Goal: Find specific page/section: Find specific page/section

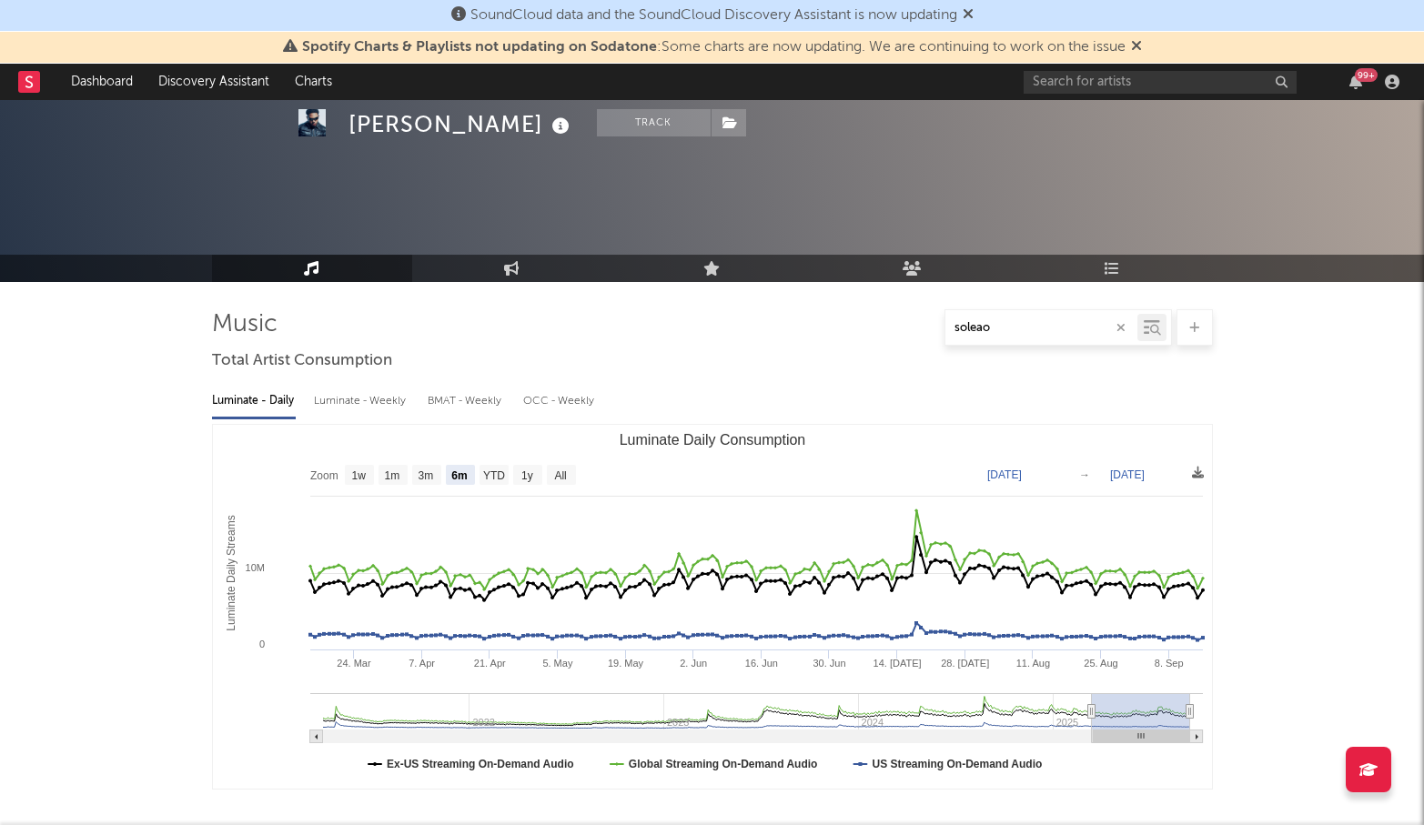
select select "6m"
select select "1w"
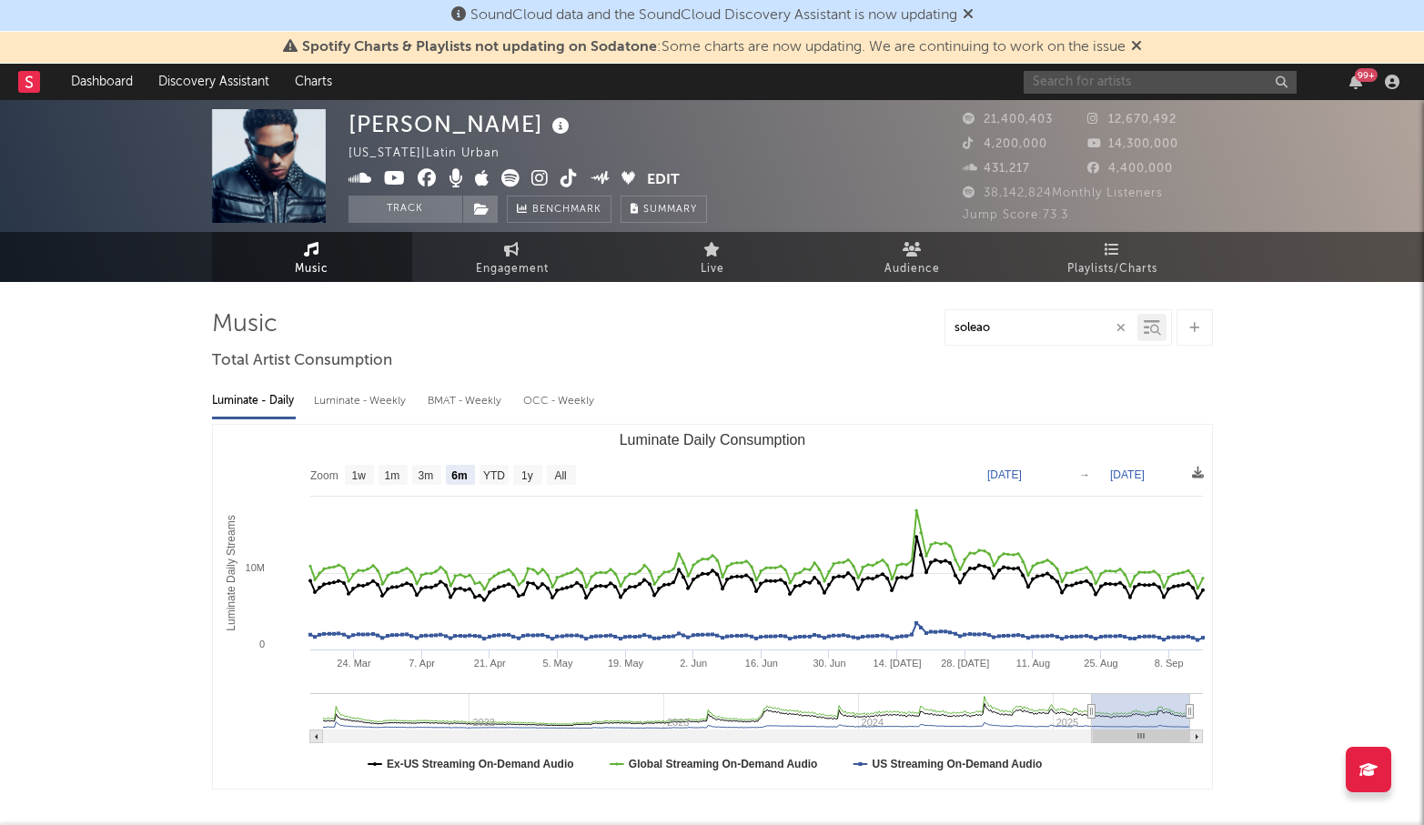
click at [1151, 84] on input "text" at bounding box center [1159, 82] width 273 height 23
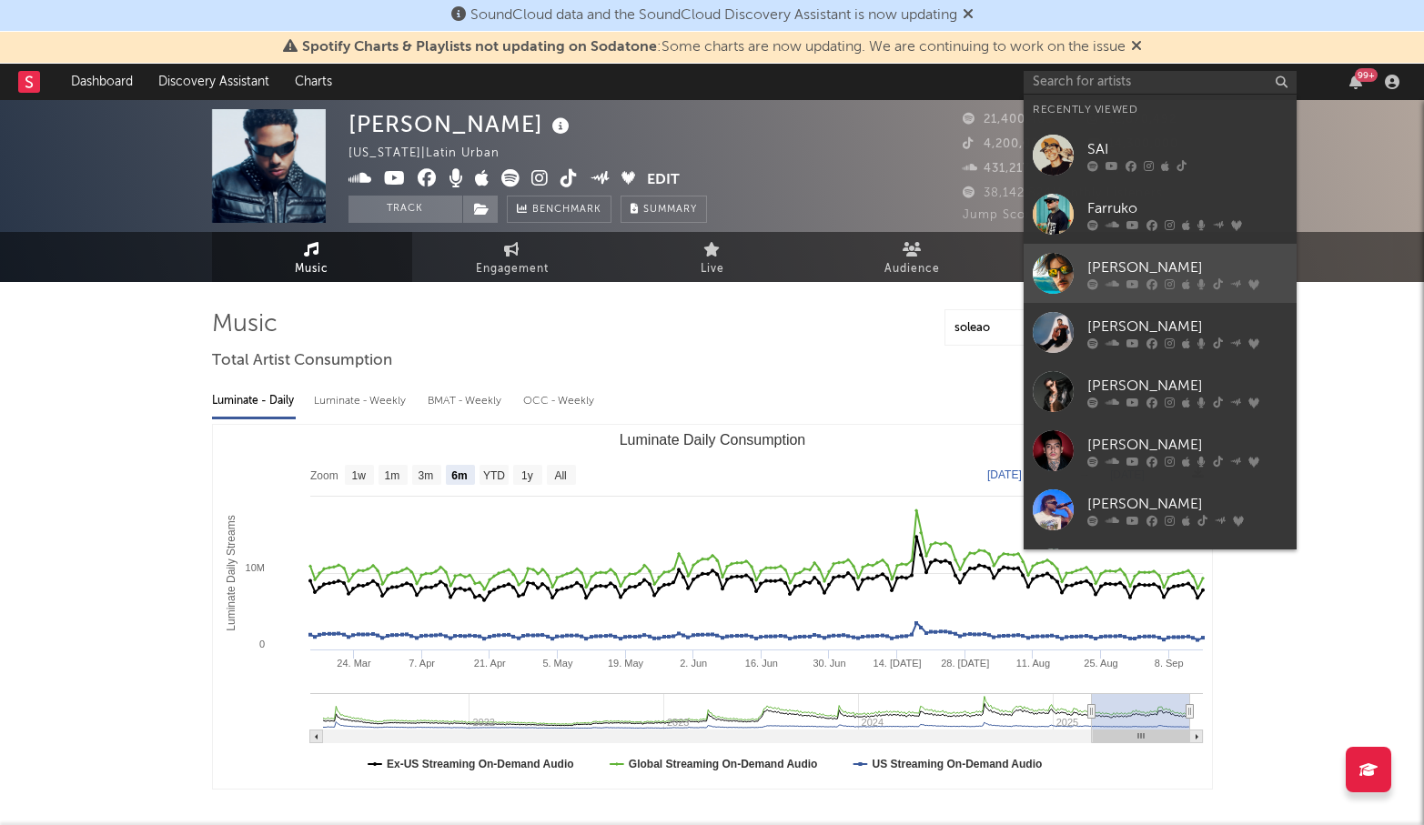
click at [1174, 261] on div "[PERSON_NAME]" at bounding box center [1187, 268] width 200 height 22
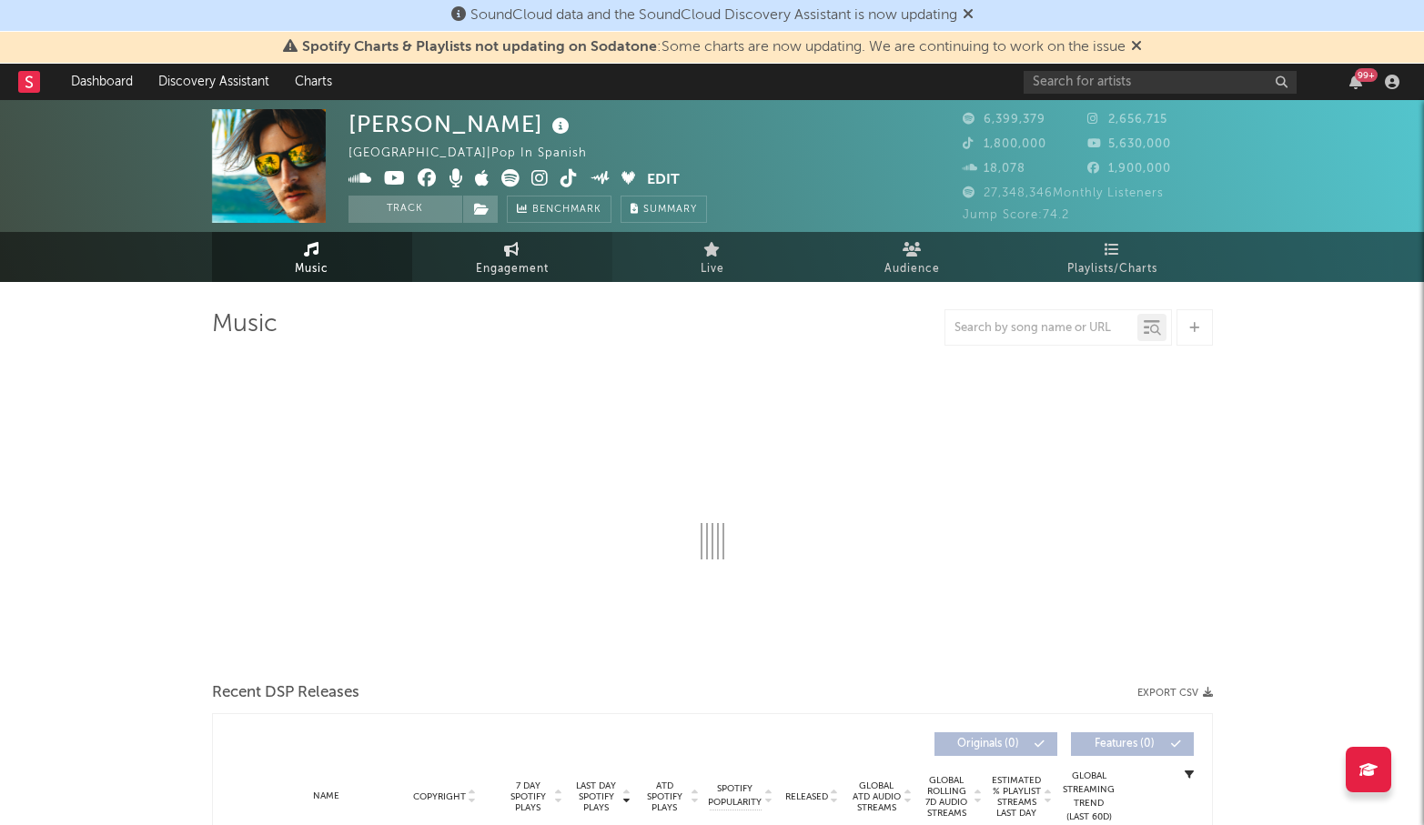
select select "6m"
